Goal: Transaction & Acquisition: Book appointment/travel/reservation

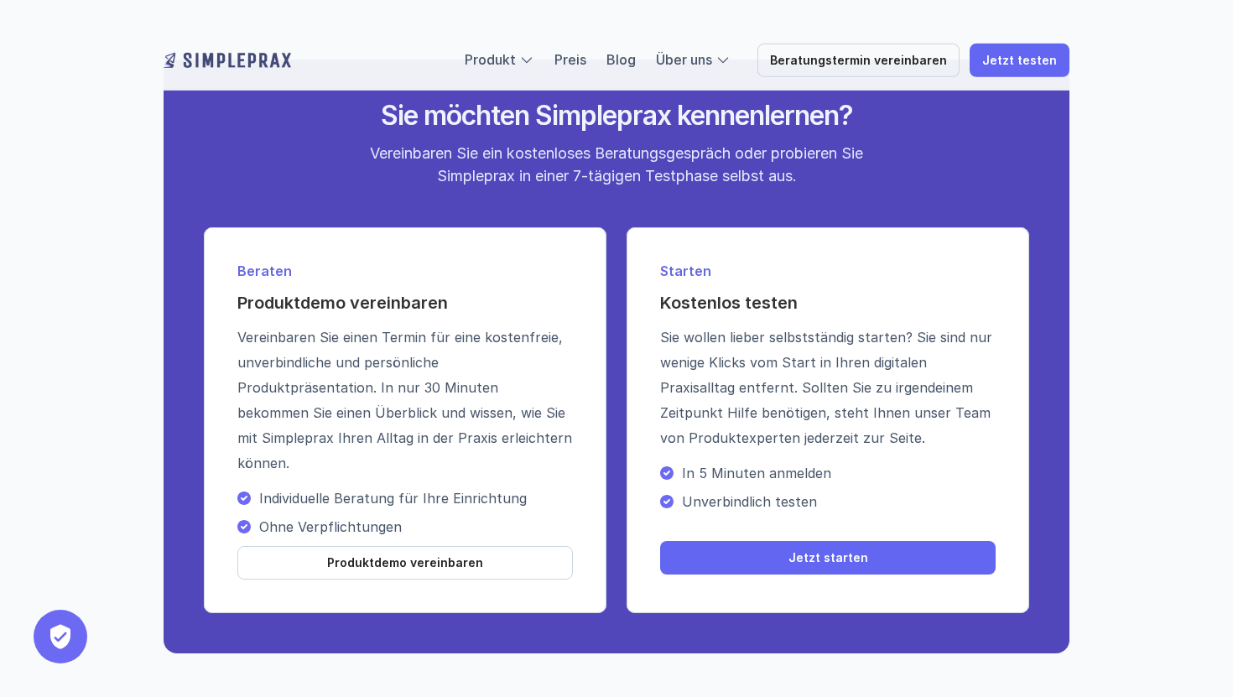
scroll to position [6096, 0]
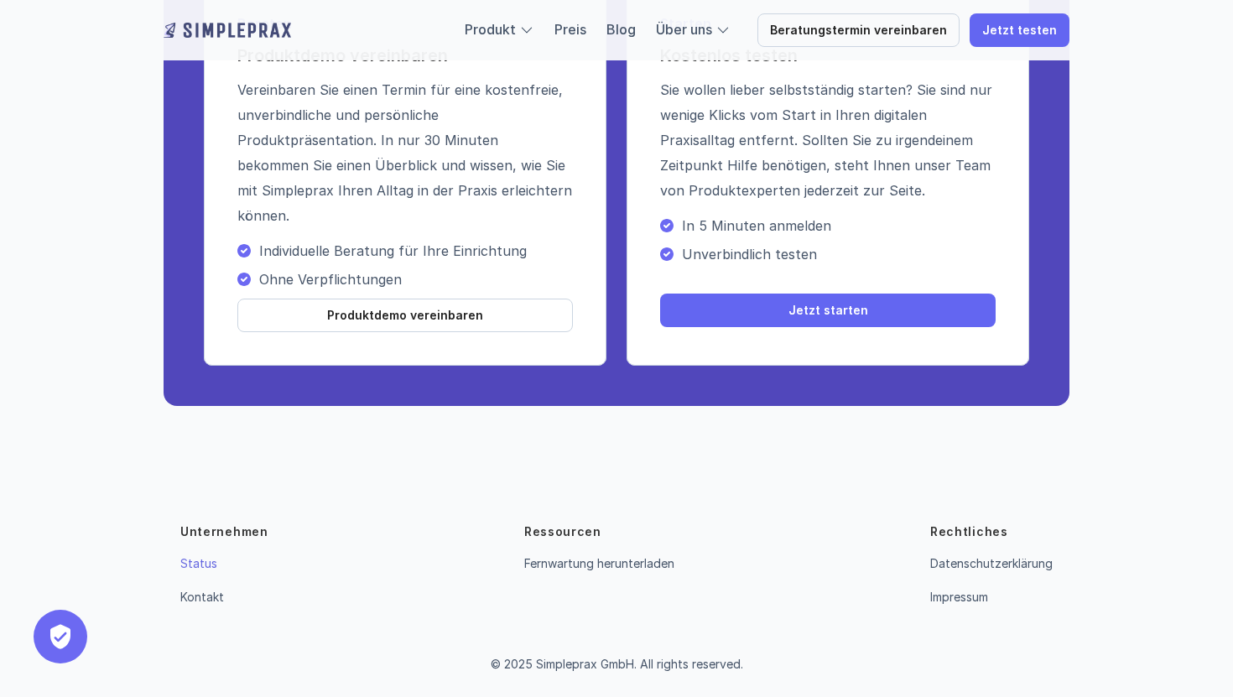
click at [208, 559] on link "Status" at bounding box center [198, 563] width 37 height 14
click at [198, 564] on link "Status" at bounding box center [198, 563] width 37 height 14
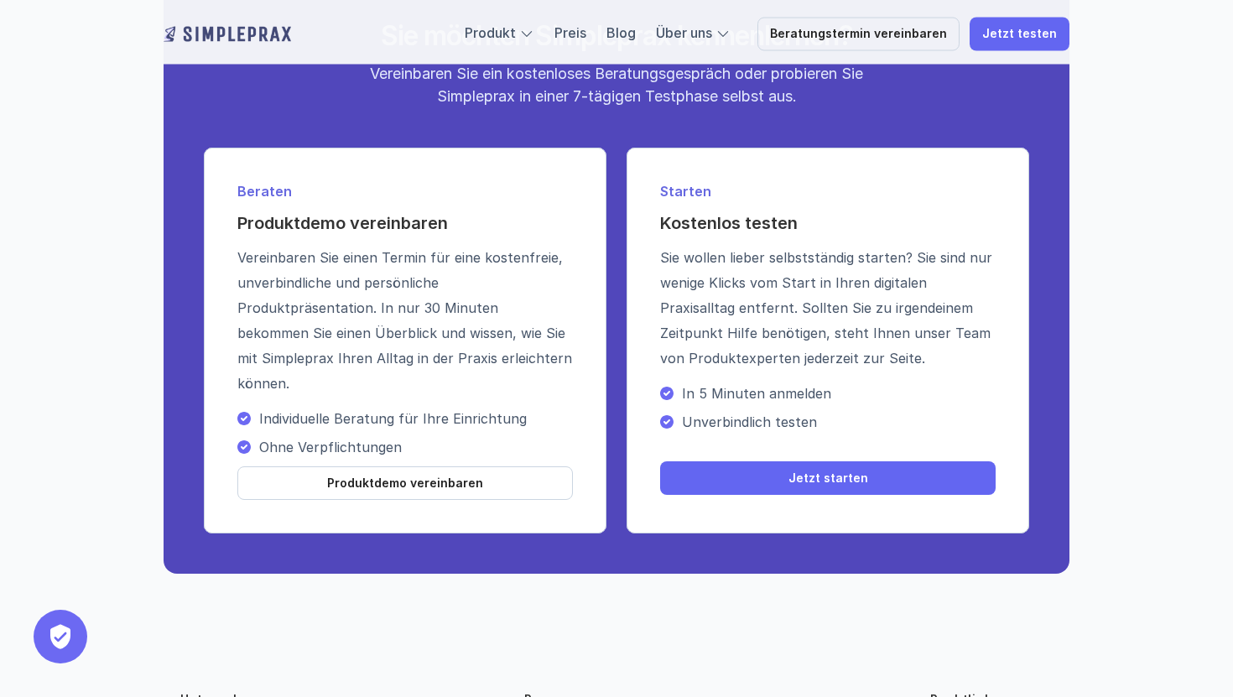
scroll to position [5941, 0]
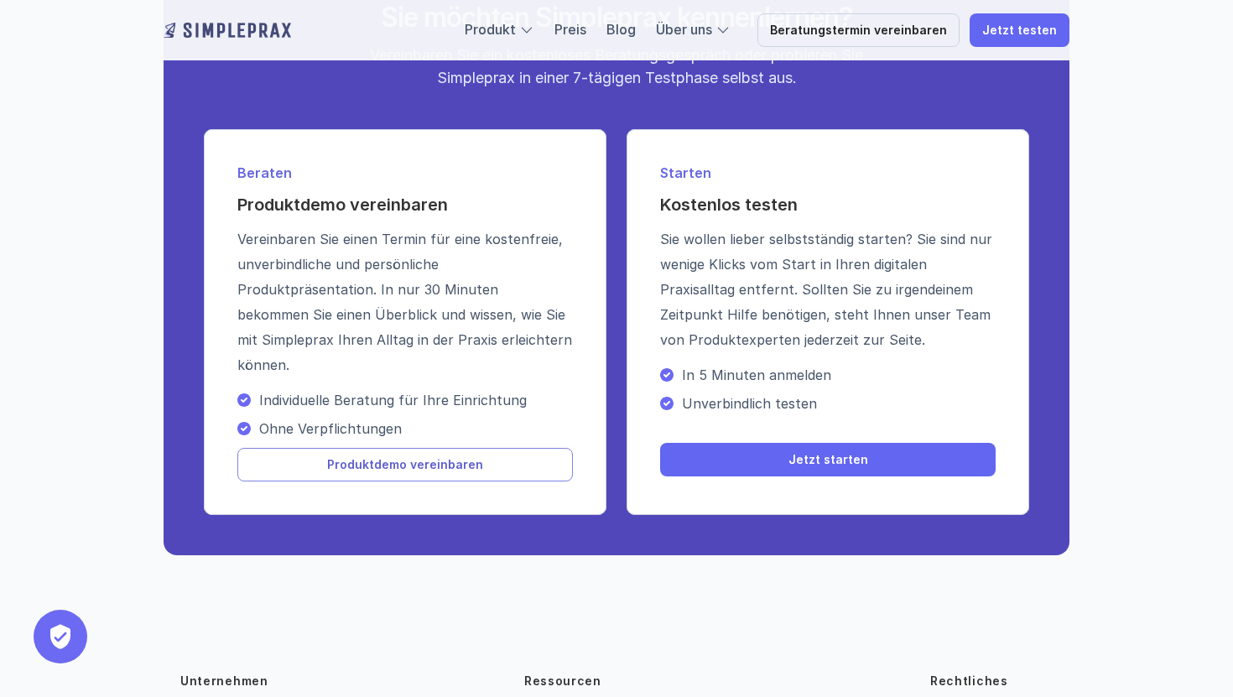
click at [486, 468] on link "Produktdemo vereinbaren" at bounding box center [405, 465] width 336 height 34
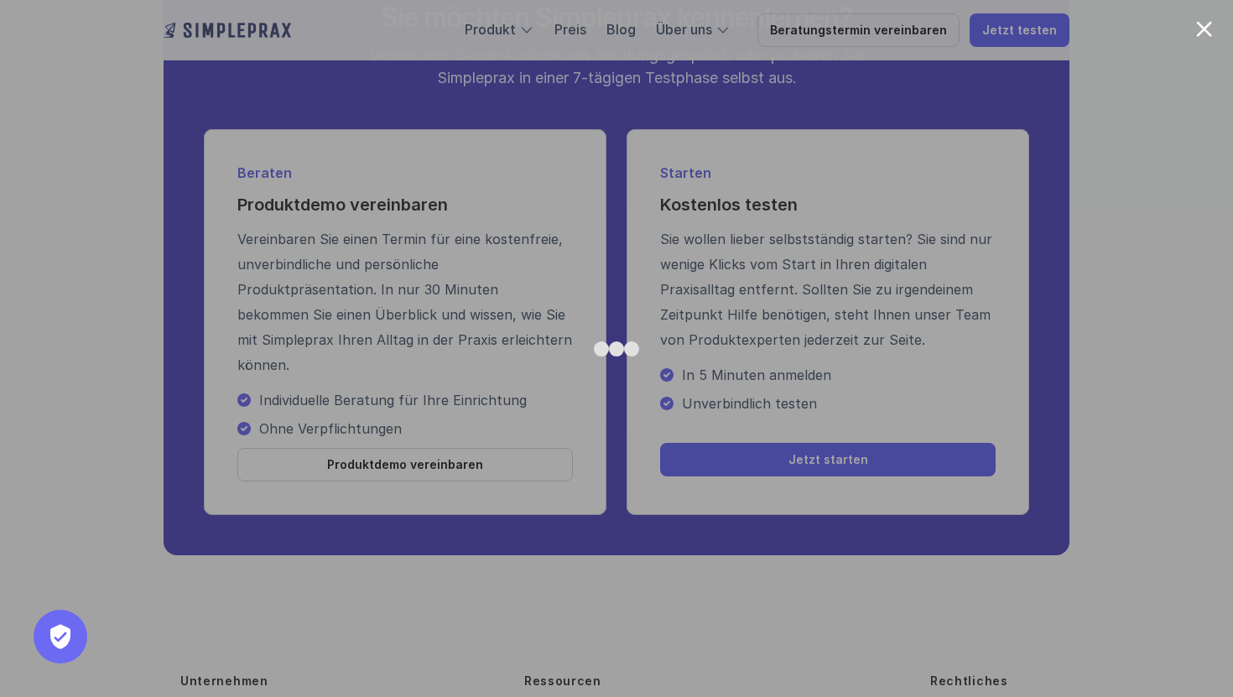
click at [1210, 29] on div at bounding box center [1204, 29] width 16 height 16
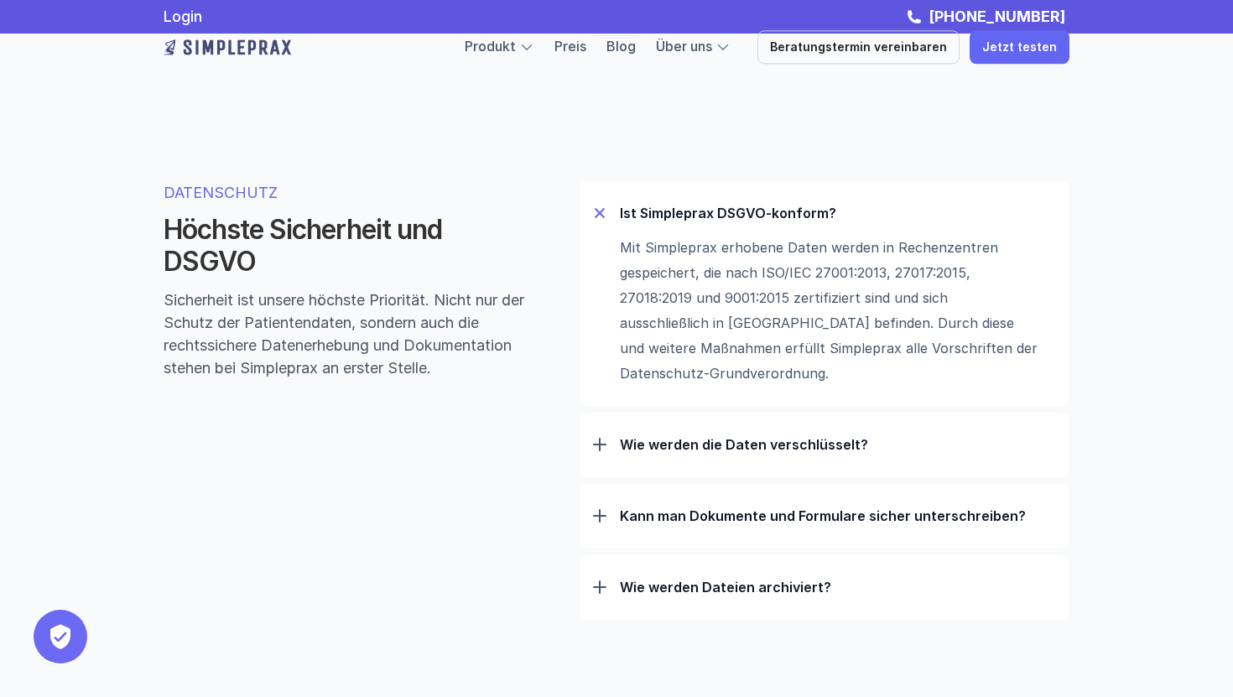
scroll to position [5155, 0]
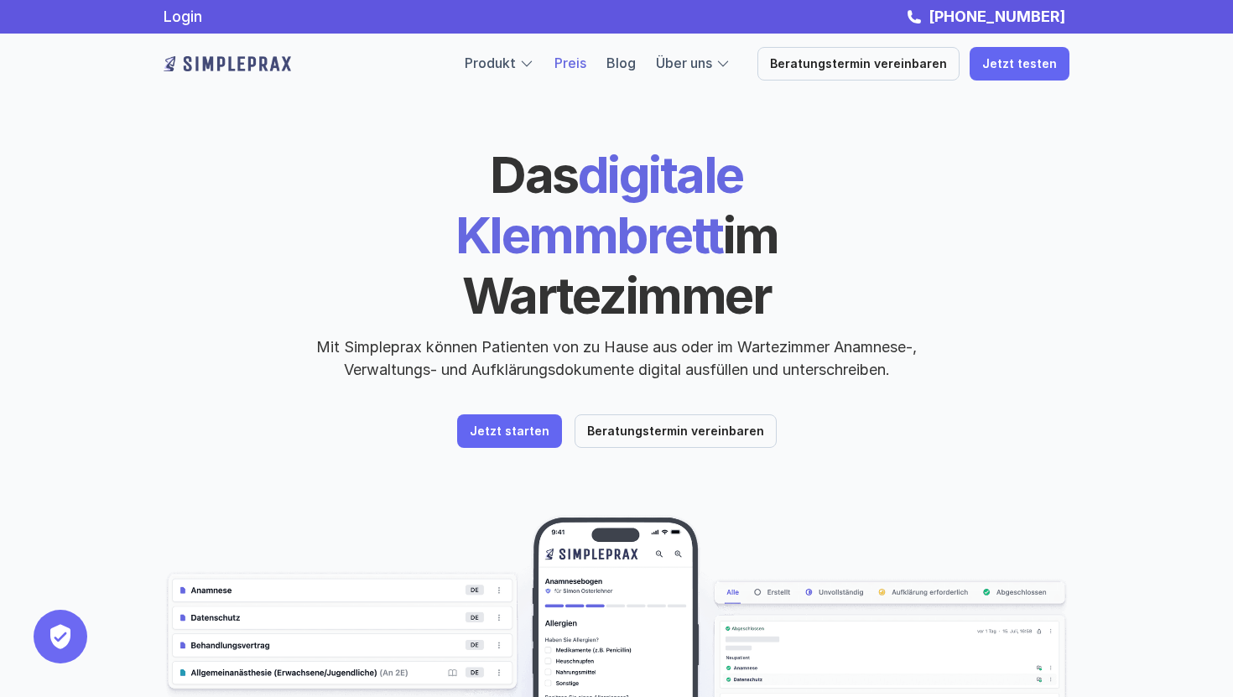
click at [585, 60] on link "Preis" at bounding box center [570, 63] width 32 height 17
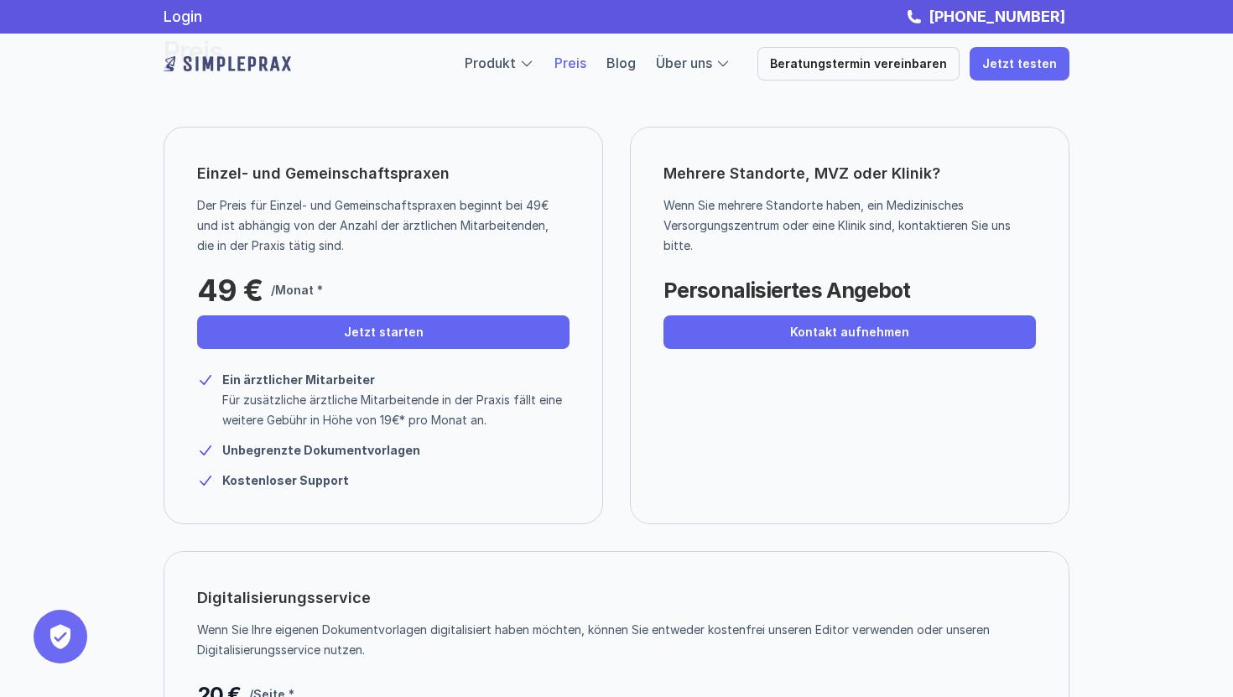
scroll to position [81, 0]
click at [459, 466] on div "Ein ärztlicher Mitarbeiter Für zusätzliche ärztliche Mitarbeitende in der Praxi…" at bounding box center [383, 424] width 372 height 133
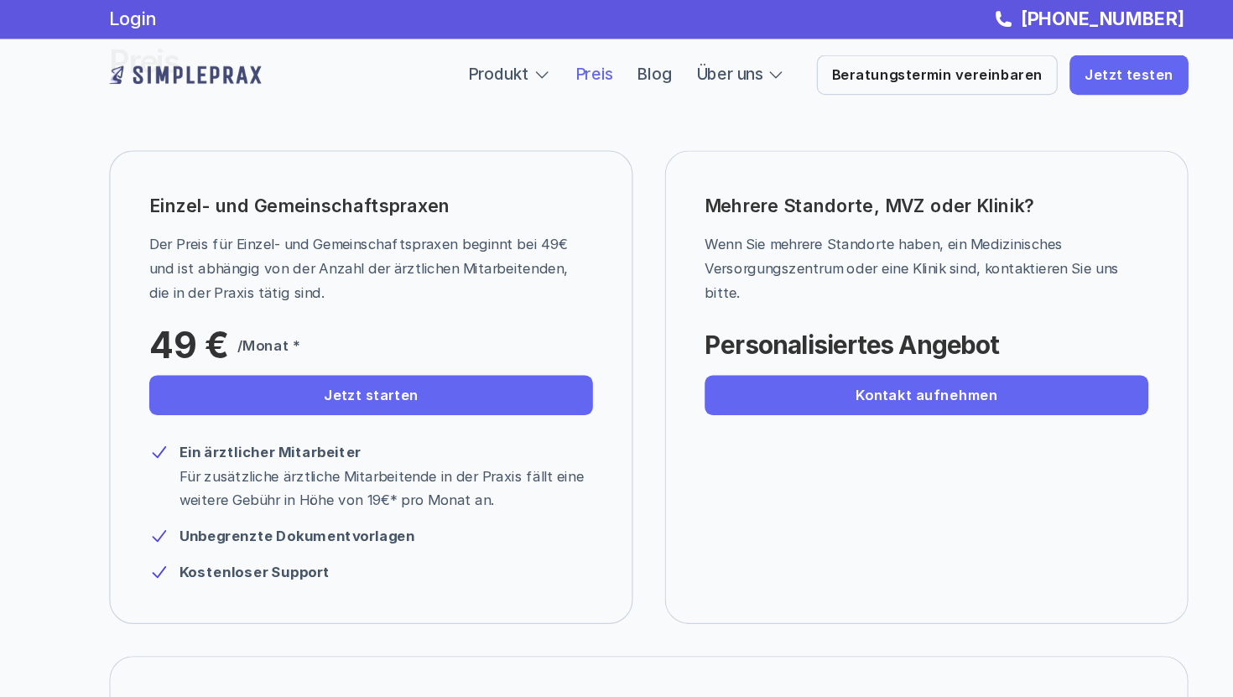
scroll to position [0, 0]
